Goal: Task Accomplishment & Management: Manage account settings

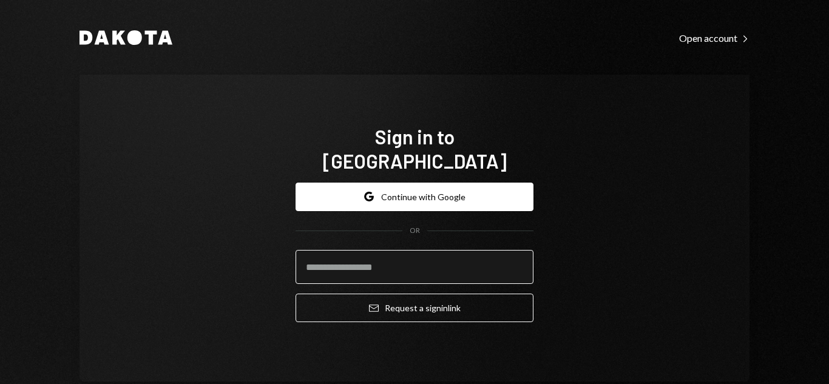
click at [407, 252] on input "email" at bounding box center [415, 267] width 238 height 34
type input "**********"
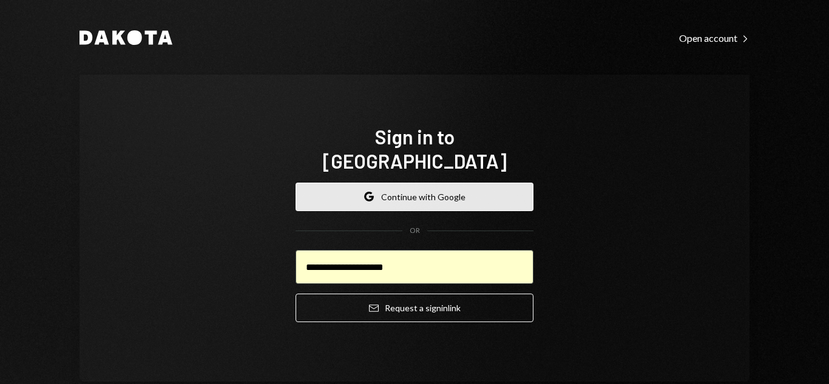
click at [423, 192] on button "Google Continue with Google" at bounding box center [415, 197] width 238 height 29
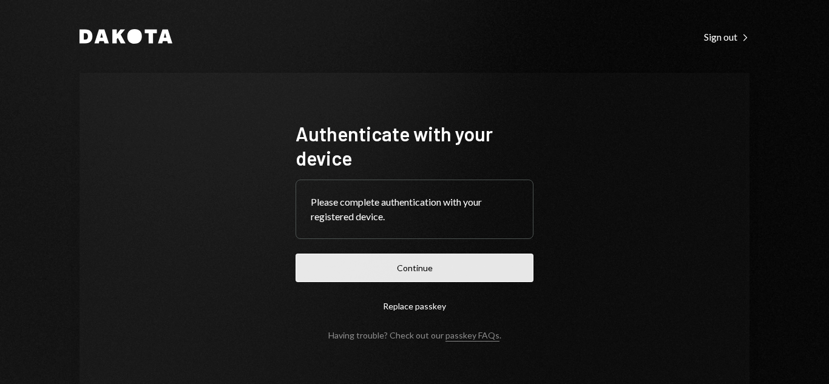
click at [390, 262] on button "Continue" at bounding box center [415, 268] width 238 height 29
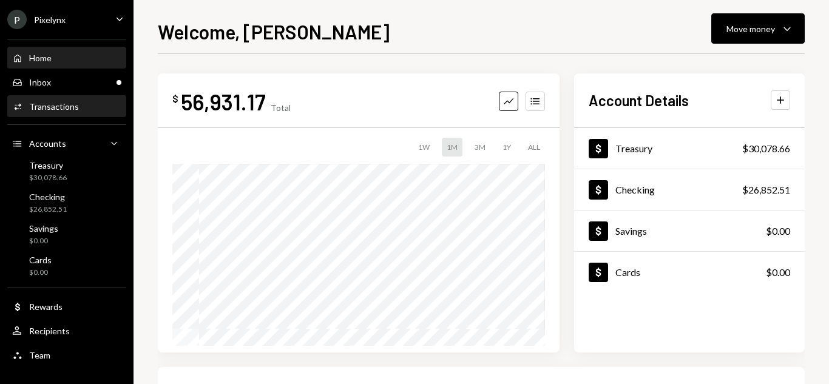
click at [50, 103] on div "Transactions" at bounding box center [54, 106] width 50 height 10
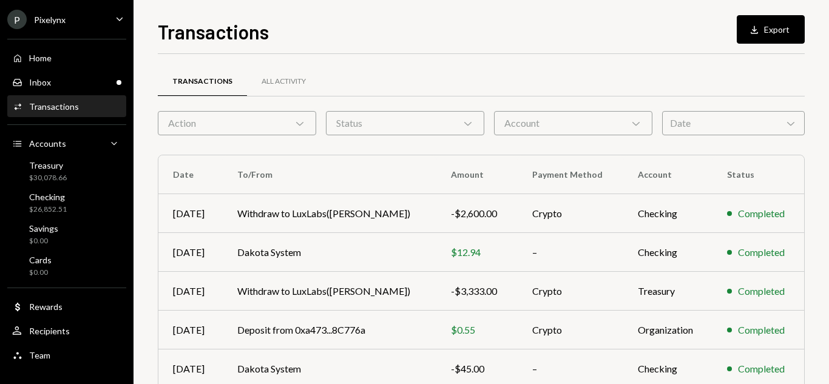
click at [713, 115] on div "Date Chevron Down" at bounding box center [733, 123] width 143 height 24
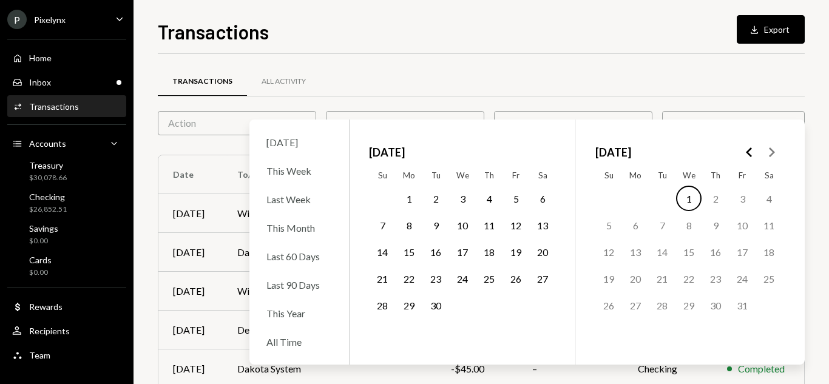
click at [409, 194] on button "1" at bounding box center [408, 198] width 25 height 25
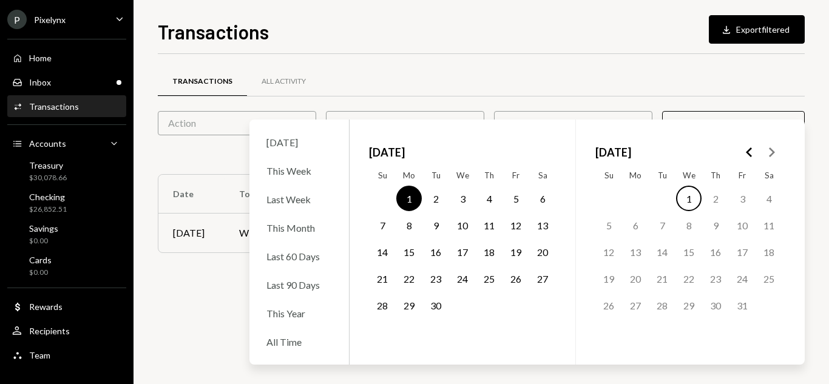
click at [436, 305] on button "30" at bounding box center [435, 305] width 25 height 25
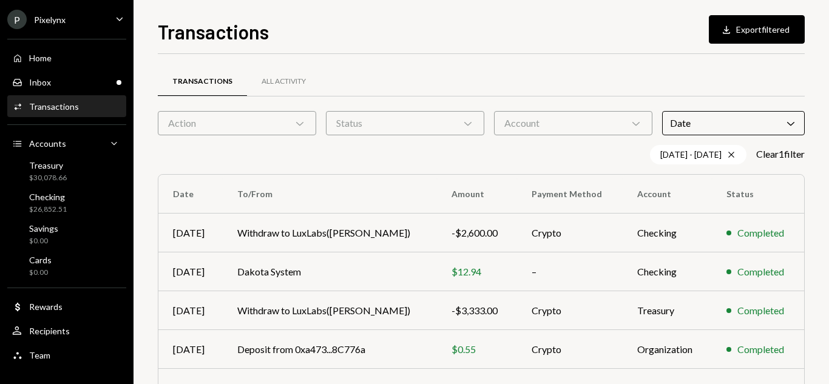
click at [528, 67] on div "Transactions All Activity" at bounding box center [481, 81] width 647 height 31
click at [526, 126] on div "Account Chevron Down" at bounding box center [573, 123] width 158 height 24
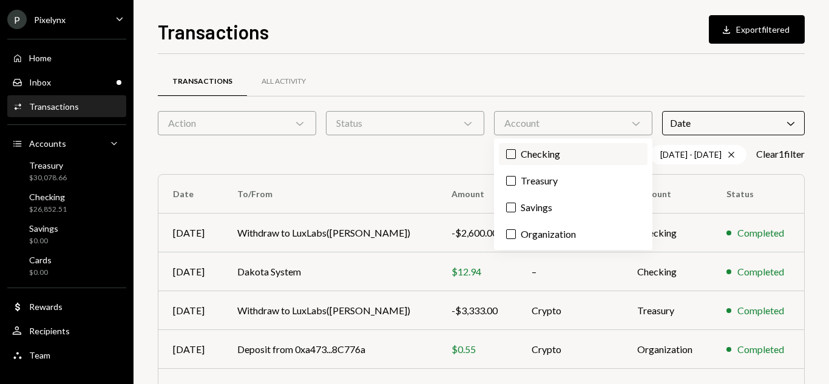
click at [522, 158] on label "Checking" at bounding box center [573, 154] width 149 height 22
click at [516, 158] on button "Checking" at bounding box center [511, 154] width 10 height 10
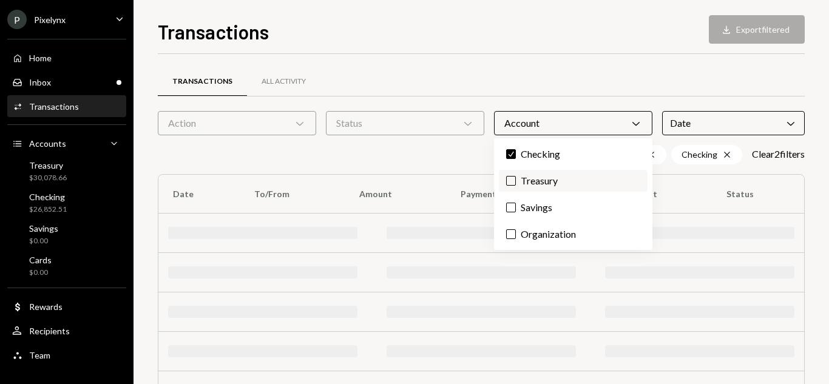
click at [521, 185] on label "Treasury" at bounding box center [573, 181] width 149 height 22
click at [516, 185] on button "Treasury" at bounding box center [511, 181] width 10 height 10
drag, startPoint x: 462, startPoint y: 66, endPoint x: 450, endPoint y: 69, distance: 11.9
click at [458, 68] on div "Transactions All Activity" at bounding box center [481, 81] width 647 height 31
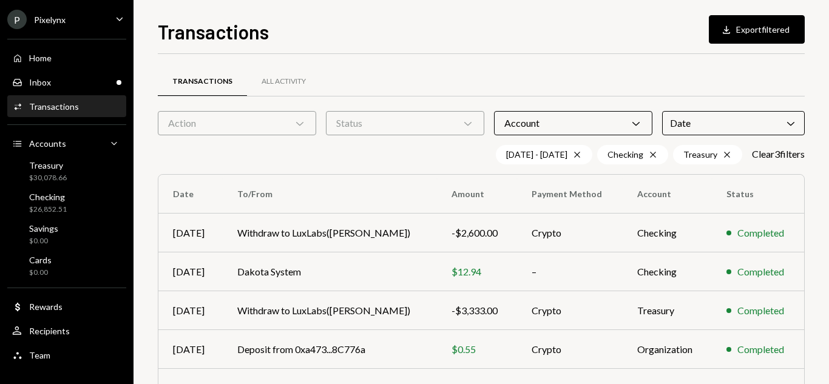
click at [413, 127] on div "Status Chevron Down" at bounding box center [405, 123] width 158 height 24
click at [379, 155] on label "Completed" at bounding box center [405, 154] width 149 height 22
click at [348, 155] on button "Completed" at bounding box center [343, 154] width 10 height 10
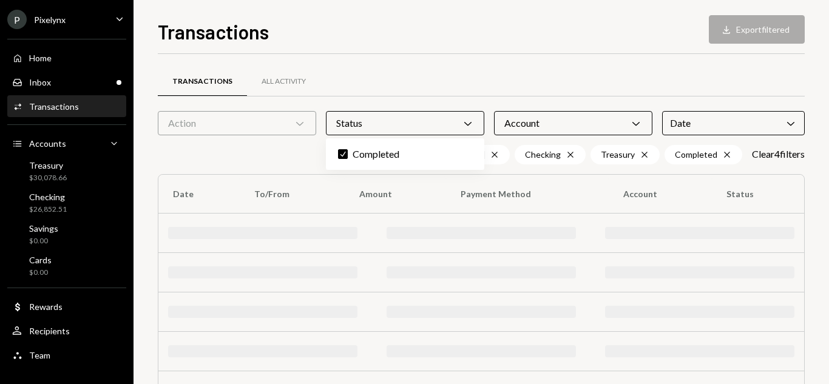
click at [234, 123] on div "Action Chevron Down" at bounding box center [237, 123] width 158 height 24
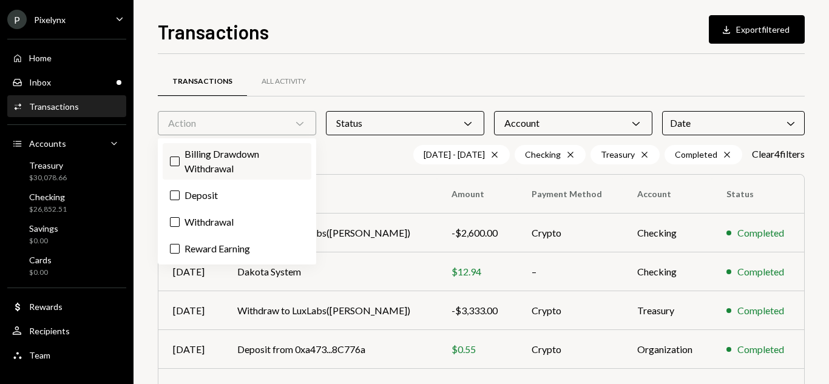
click at [204, 162] on label "Billing Drawdown Withdrawal" at bounding box center [237, 161] width 149 height 36
click at [180, 162] on button "Billing Drawdown Withdrawal" at bounding box center [175, 162] width 10 height 10
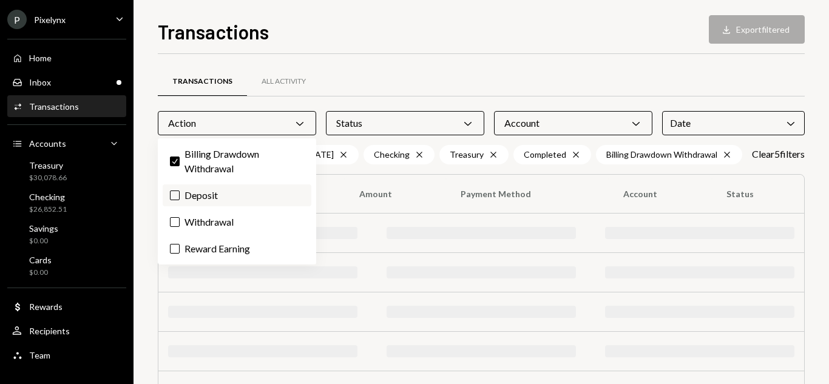
drag, startPoint x: 192, startPoint y: 191, endPoint x: 192, endPoint y: 206, distance: 15.2
click at [192, 191] on label "Deposit" at bounding box center [237, 196] width 149 height 22
click at [180, 191] on button "Deposit" at bounding box center [175, 196] width 10 height 10
click at [194, 226] on label "Withdrawal" at bounding box center [237, 222] width 149 height 22
click at [180, 226] on button "Withdrawal" at bounding box center [175, 222] width 10 height 10
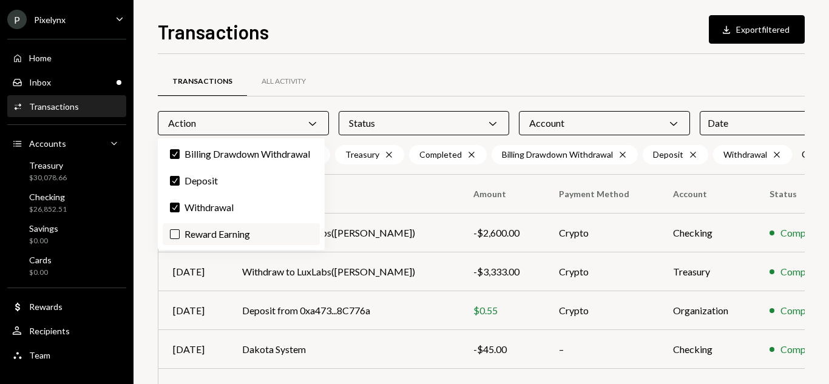
click at [185, 233] on label "Reward Earning" at bounding box center [241, 234] width 157 height 22
click at [180, 233] on button "Reward Earning" at bounding box center [175, 234] width 10 height 10
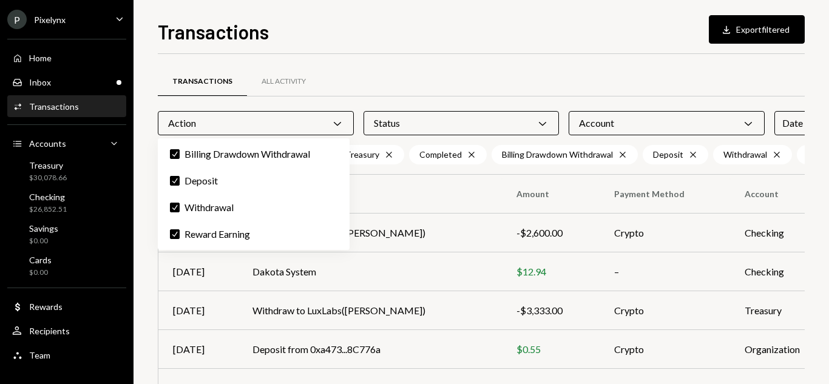
click at [454, 76] on div "Transactions All Activity" at bounding box center [556, 81] width 797 height 31
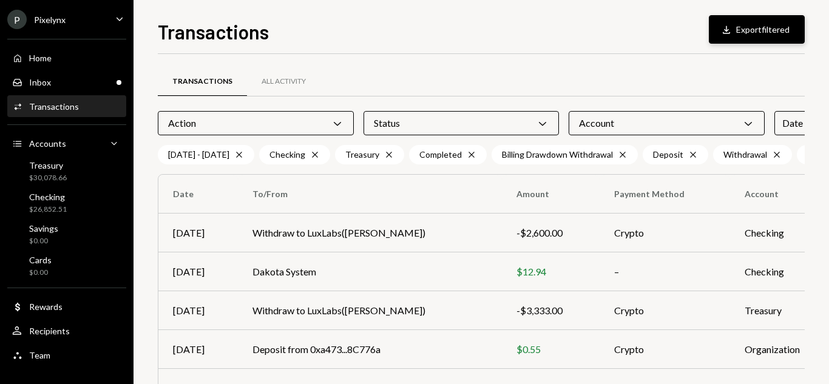
click at [752, 29] on button "Download Export filtered" at bounding box center [757, 29] width 96 height 29
